Goal: Navigation & Orientation: Find specific page/section

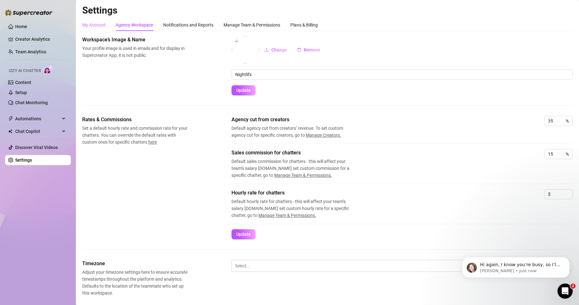
click at [97, 21] on div "My Account" at bounding box center [93, 25] width 23 height 12
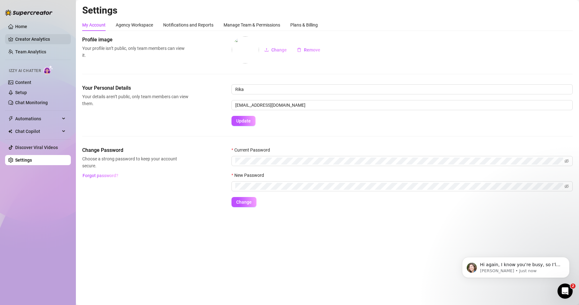
click at [26, 36] on link "Creator Analytics" at bounding box center [40, 39] width 51 height 10
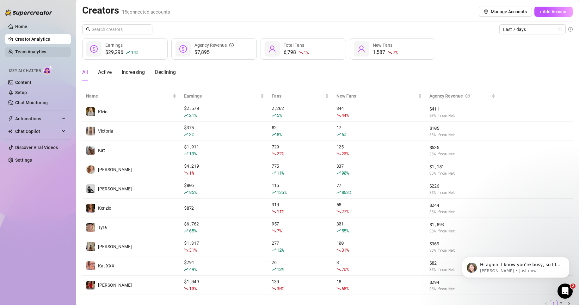
click at [40, 51] on link "Team Analytics" at bounding box center [30, 51] width 31 height 5
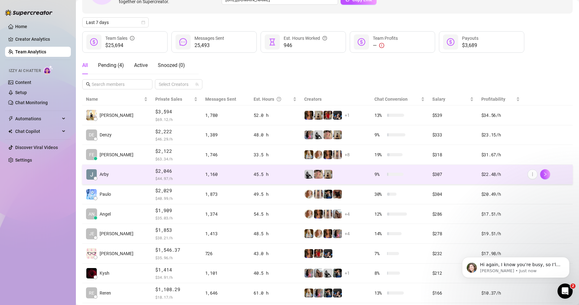
scroll to position [61, 0]
